Goal: Communication & Community: Ask a question

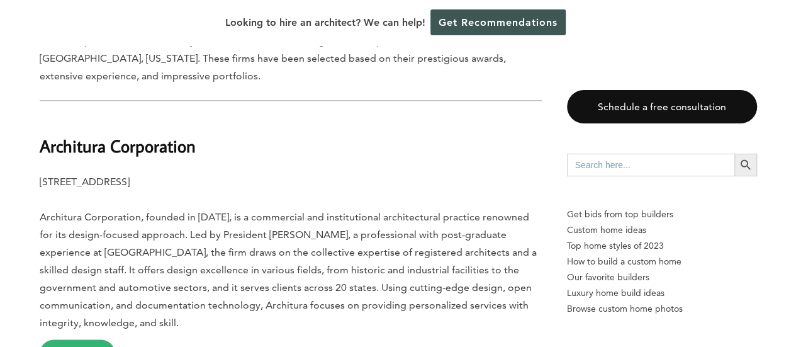
scroll to position [834, 0]
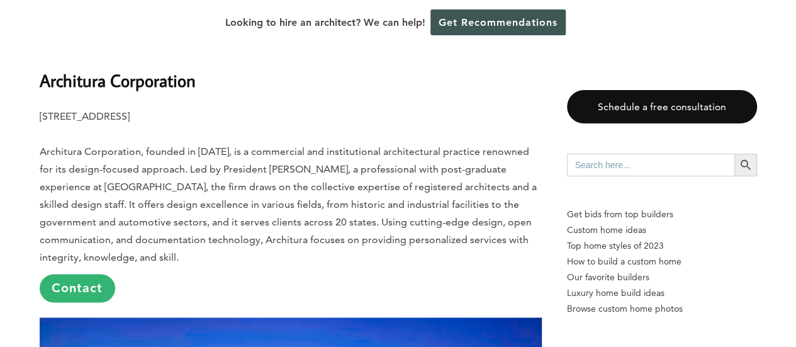
drag, startPoint x: 803, startPoint y: 13, endPoint x: 803, endPoint y: 50, distance: 36.5
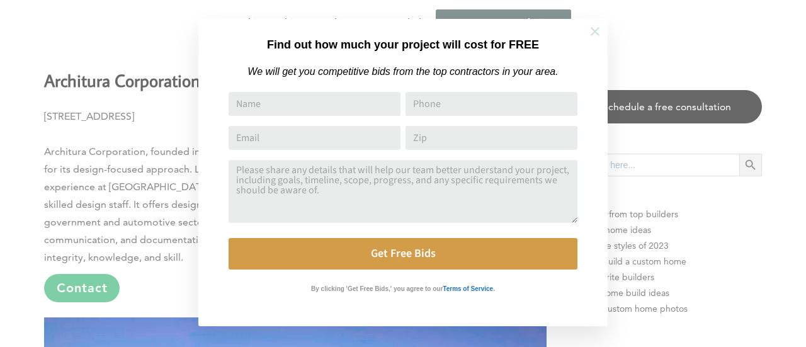
click at [597, 31] on icon at bounding box center [595, 32] width 14 height 14
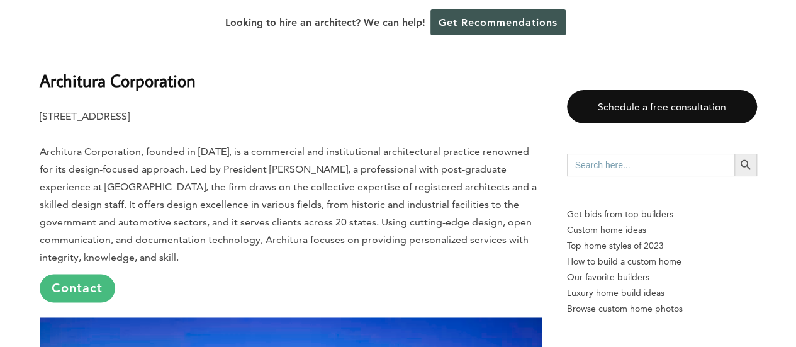
click at [84, 274] on link "Contact" at bounding box center [78, 288] width 76 height 28
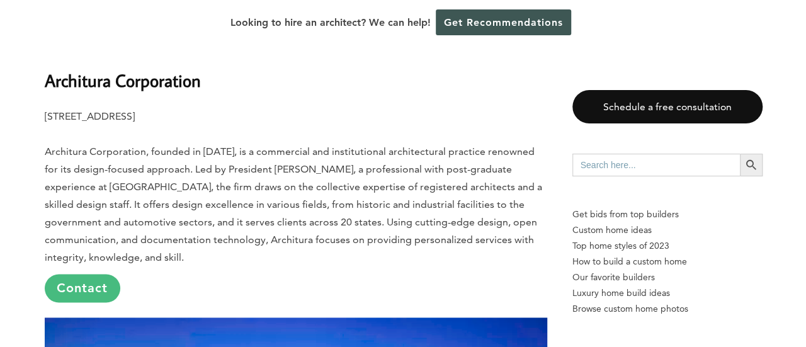
scroll to position [0, 0]
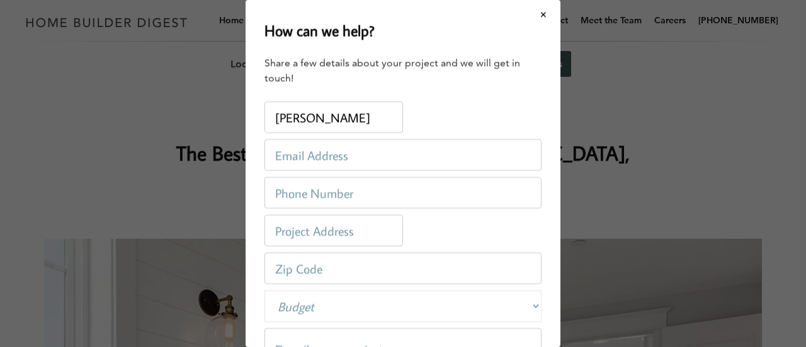
type input "[PERSON_NAME]"
click at [351, 148] on input "email" at bounding box center [402, 154] width 277 height 31
type input "[EMAIL_ADDRESS][DOMAIN_NAME]"
click at [373, 194] on input "tel" at bounding box center [402, 192] width 277 height 31
type input "[PHONE_NUMBER]"
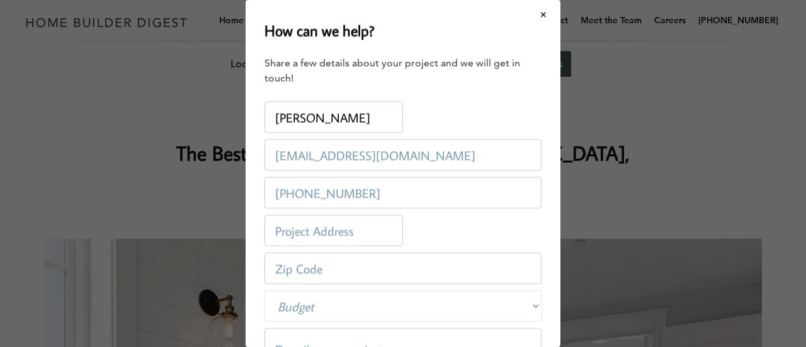
click at [327, 228] on input "text" at bounding box center [333, 230] width 138 height 31
type input "[PERSON_NAME] Lab 60"
click at [364, 259] on input "number" at bounding box center [402, 267] width 277 height 31
type input "46220"
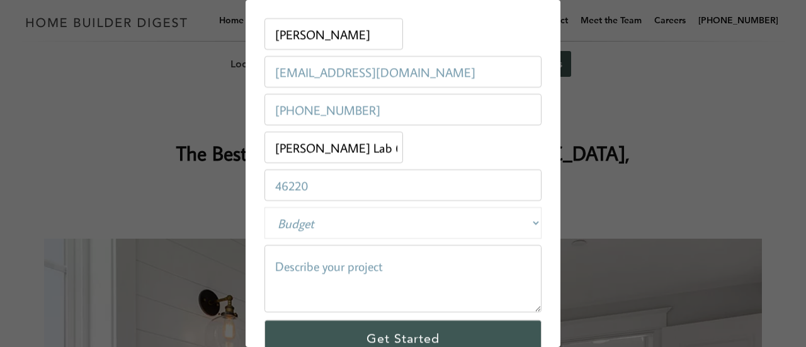
scroll to position [116, 0]
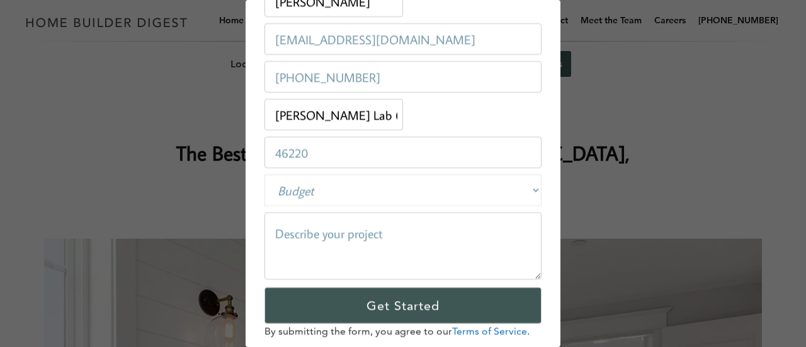
click at [525, 188] on select "Budget Less than $100,000 $100,000-$250,000 $250,000-$500,000 $500,000-$1 Milli…" at bounding box center [402, 189] width 277 height 31
select select "private"
click at [264, 174] on select "Budget Less than $100,000 $100,000-$250,000 $250,000-$500,000 $500,000-$1 Milli…" at bounding box center [402, 189] width 277 height 31
click at [344, 235] on textarea at bounding box center [402, 245] width 277 height 67
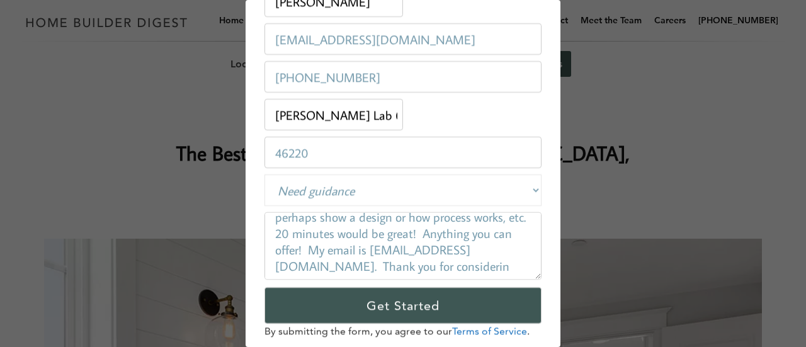
scroll to position [131, 0]
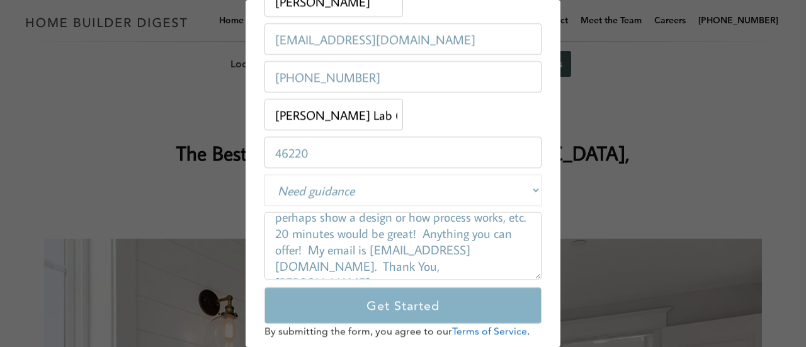
type textarea "Hello, My name is [PERSON_NAME] and I am a first grade teacher for [PERSON_NAME…"
click at [341, 296] on input "Get Started" at bounding box center [402, 305] width 277 height 37
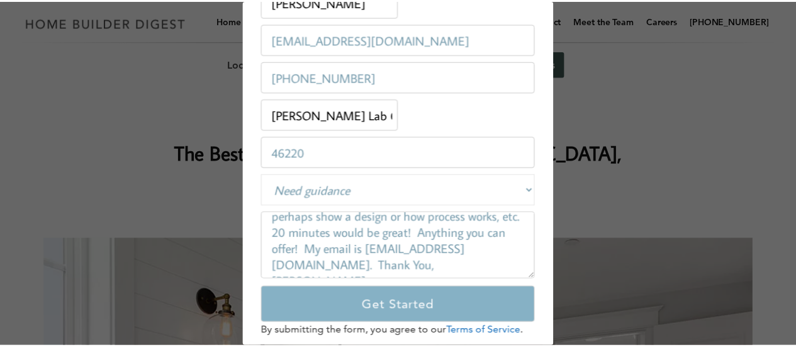
scroll to position [0, 0]
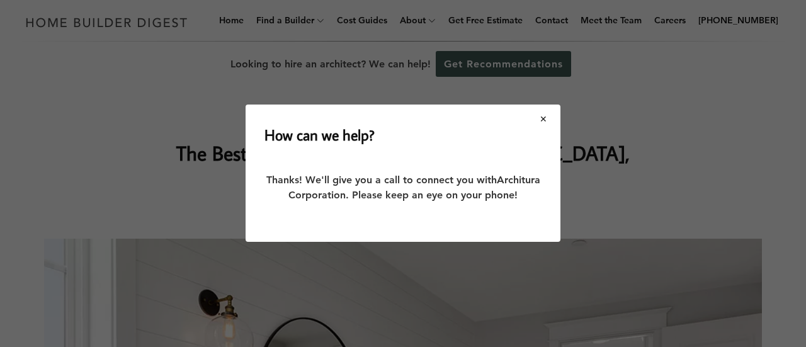
click at [544, 120] on button "Close modal" at bounding box center [543, 119] width 33 height 26
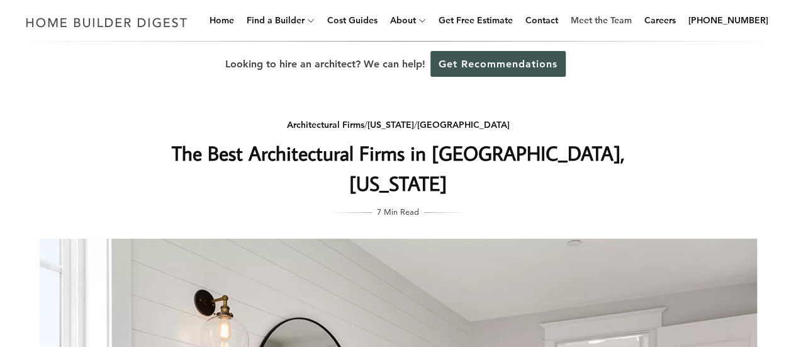
click at [611, 20] on link "Meet the Team" at bounding box center [601, 20] width 71 height 40
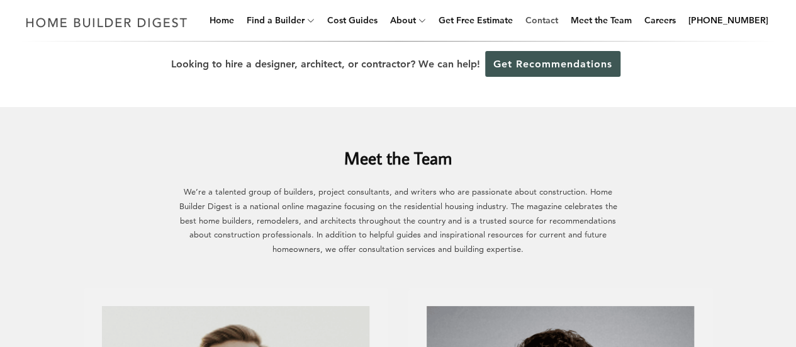
click at [559, 18] on link "Contact" at bounding box center [541, 20] width 43 height 40
